Goal: Navigation & Orientation: Find specific page/section

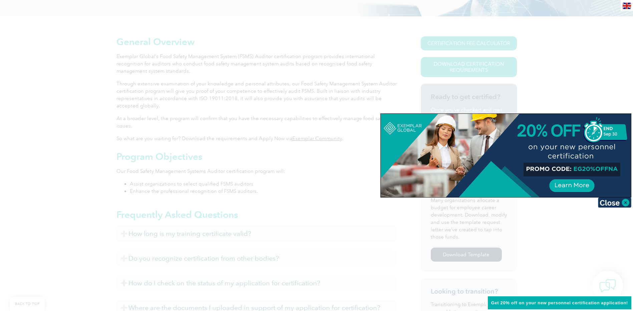
scroll to position [234, 0]
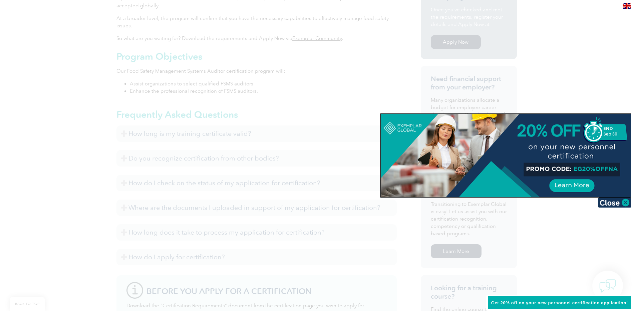
click at [550, 29] on div at bounding box center [316, 155] width 633 height 311
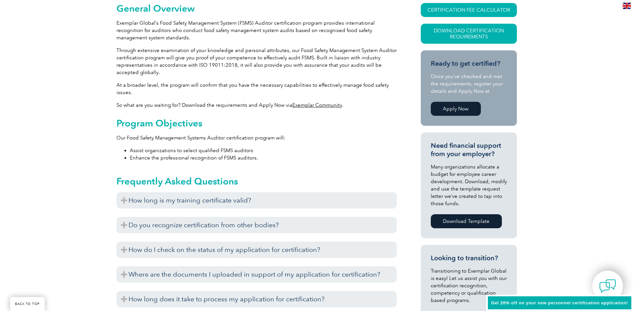
scroll to position [33, 0]
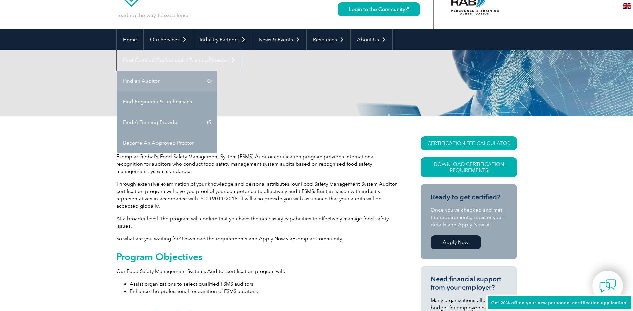
click at [217, 71] on link "Find an Auditor" at bounding box center [167, 81] width 100 height 21
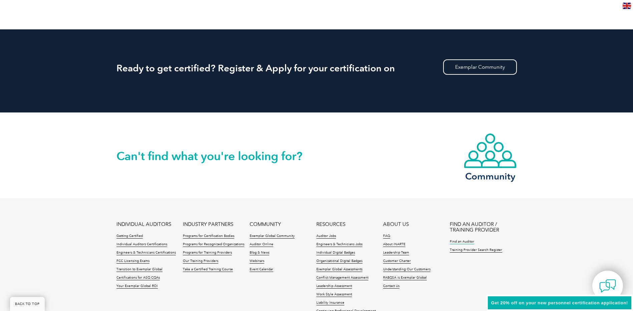
scroll to position [735, 0]
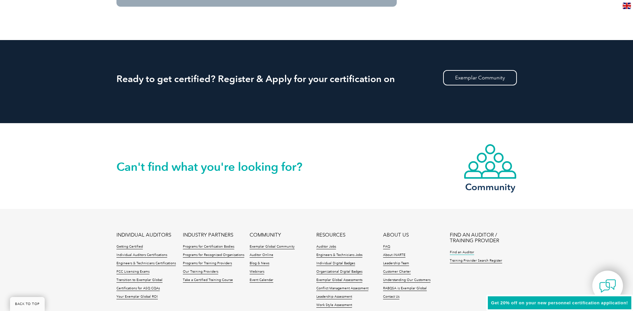
click at [461, 251] on link "Find an Auditor" at bounding box center [462, 252] width 24 height 5
